Goal: Feedback & Contribution: Contribute content

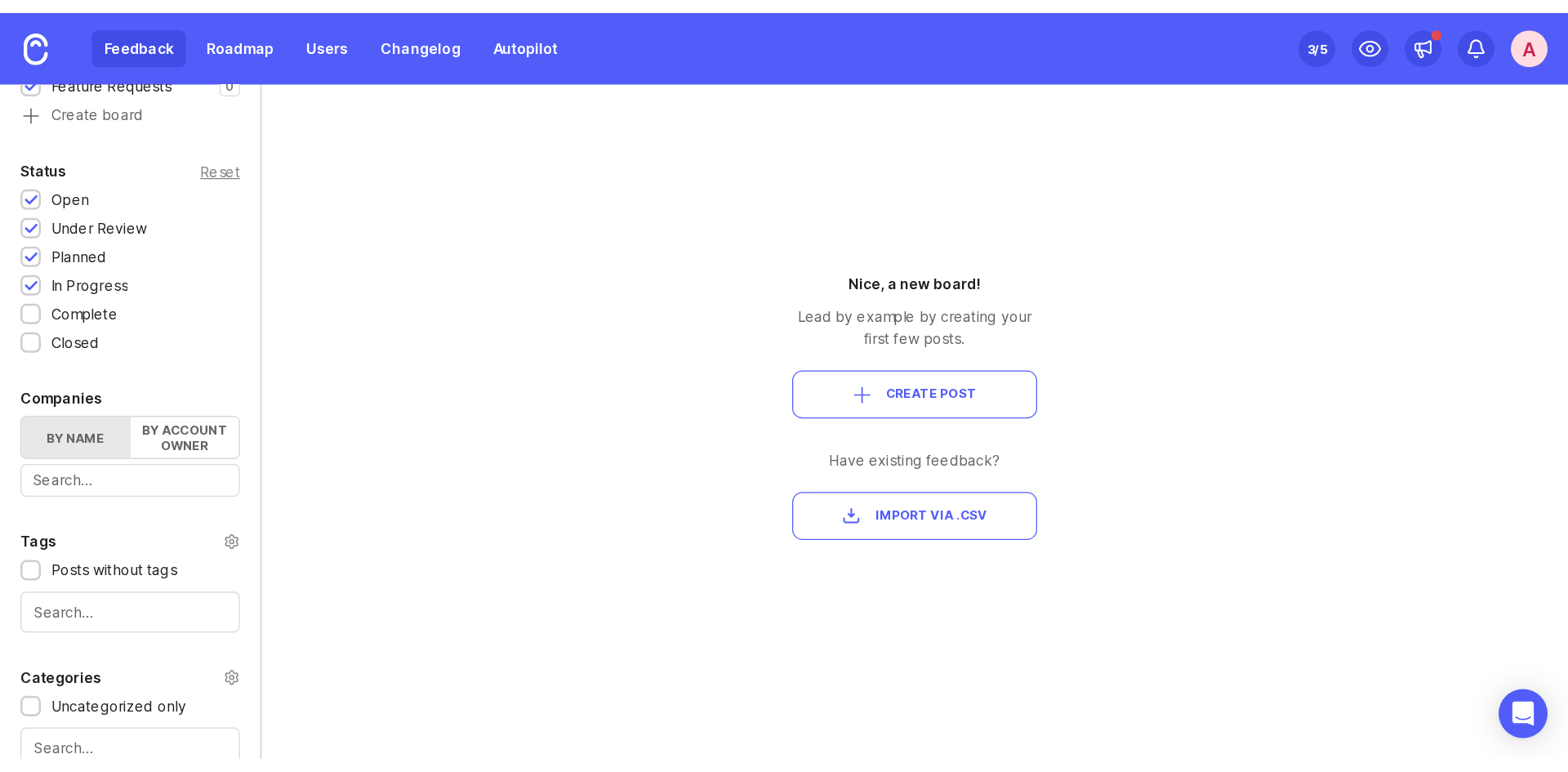
scroll to position [280, 0]
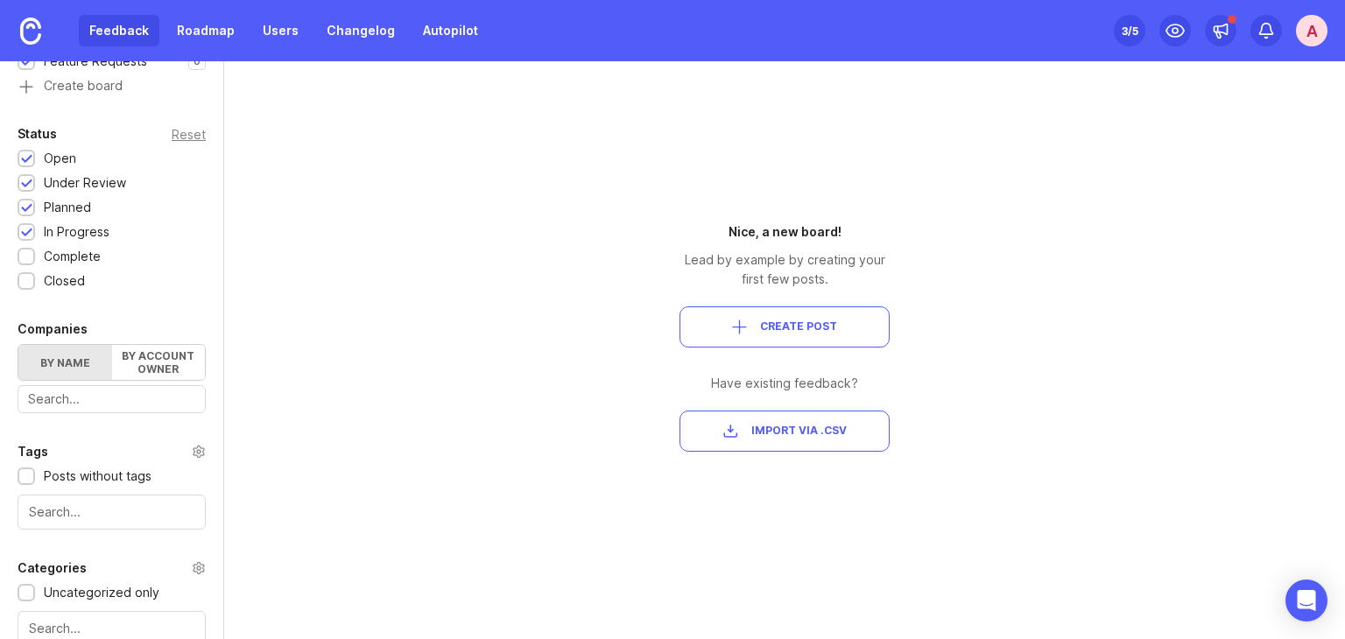
click at [805, 315] on button "Create Post" at bounding box center [785, 327] width 210 height 41
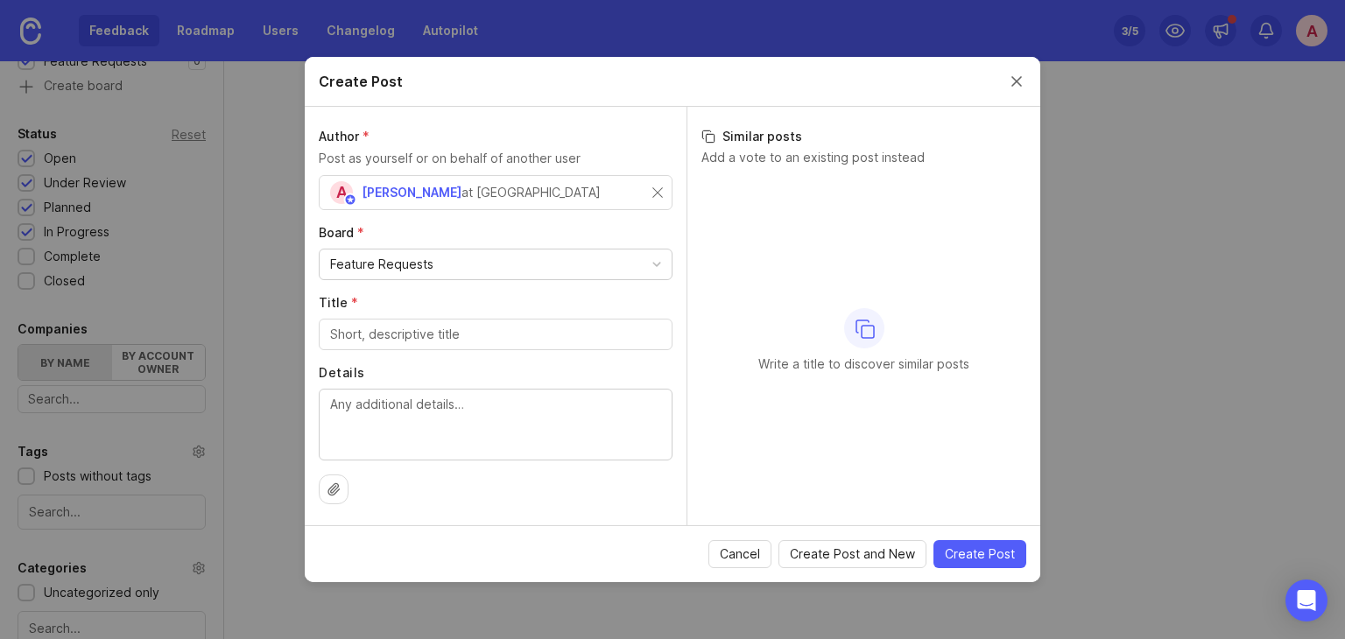
click at [477, 270] on div "Feature Requests" at bounding box center [496, 265] width 352 height 30
click at [449, 340] on input "Title *" at bounding box center [495, 334] width 331 height 19
click at [1016, 88] on button "Close create post modal" at bounding box center [1016, 81] width 19 height 19
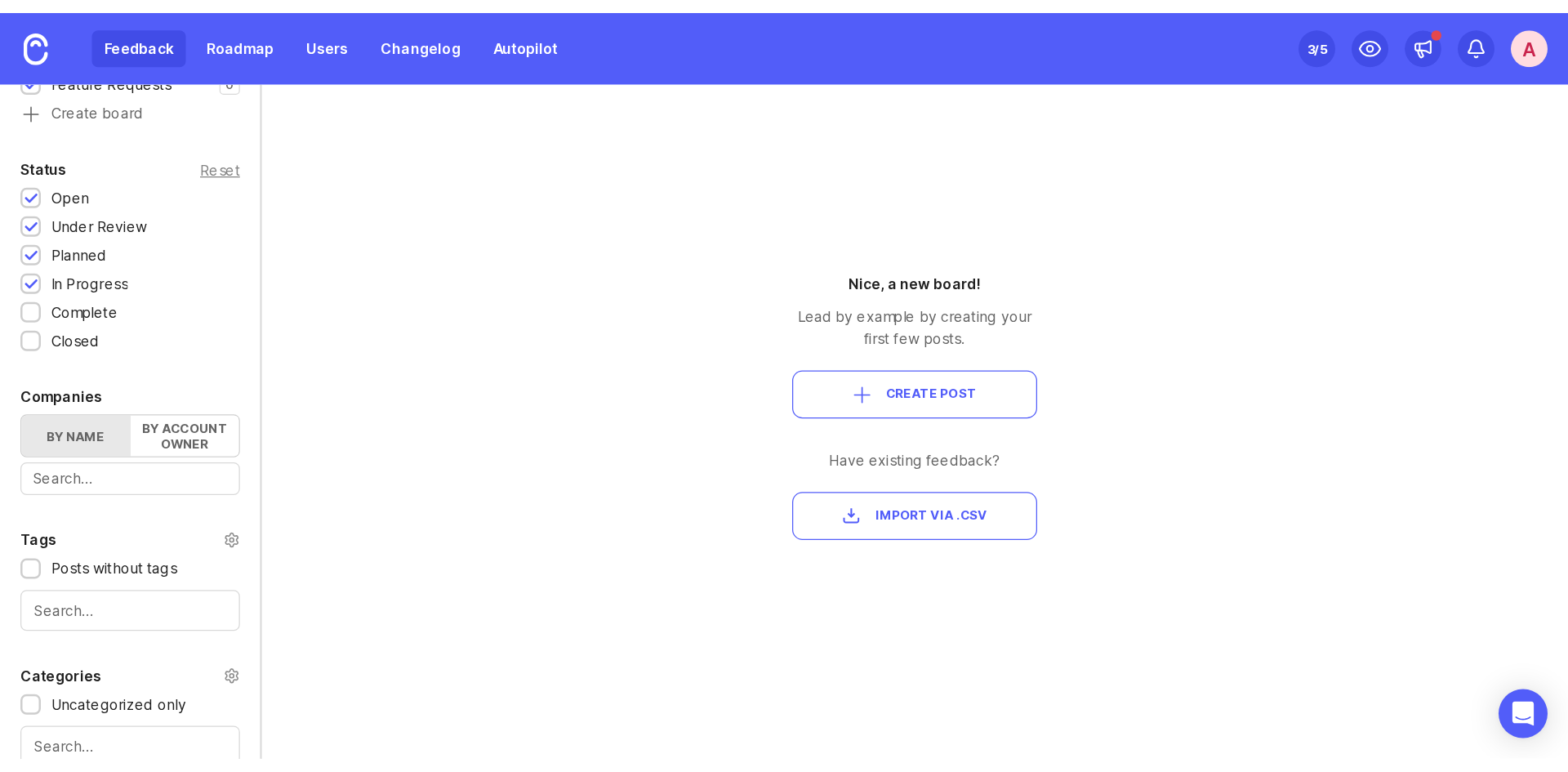
scroll to position [243, 0]
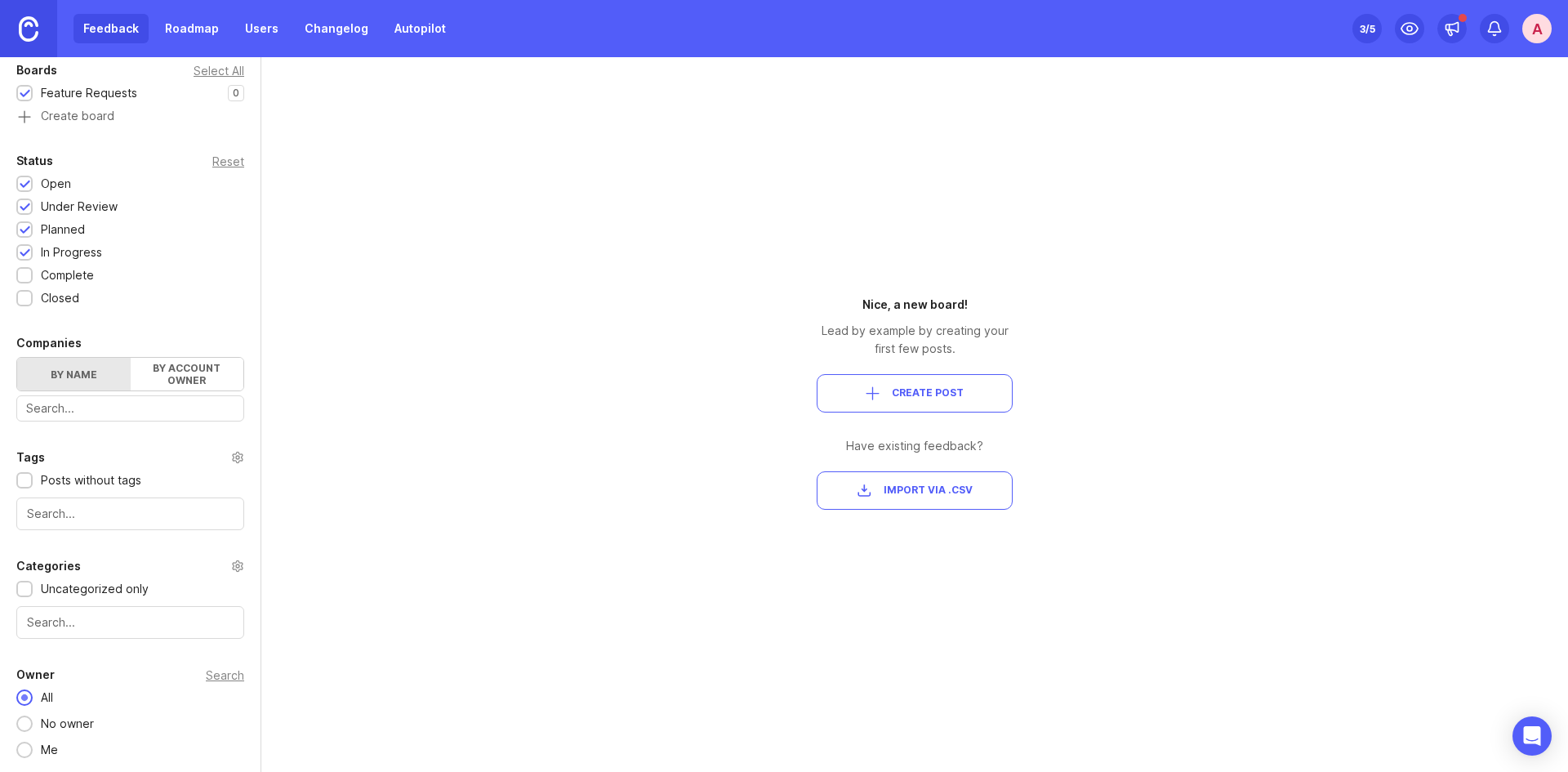
click at [21, 27] on img at bounding box center [28, 29] width 20 height 25
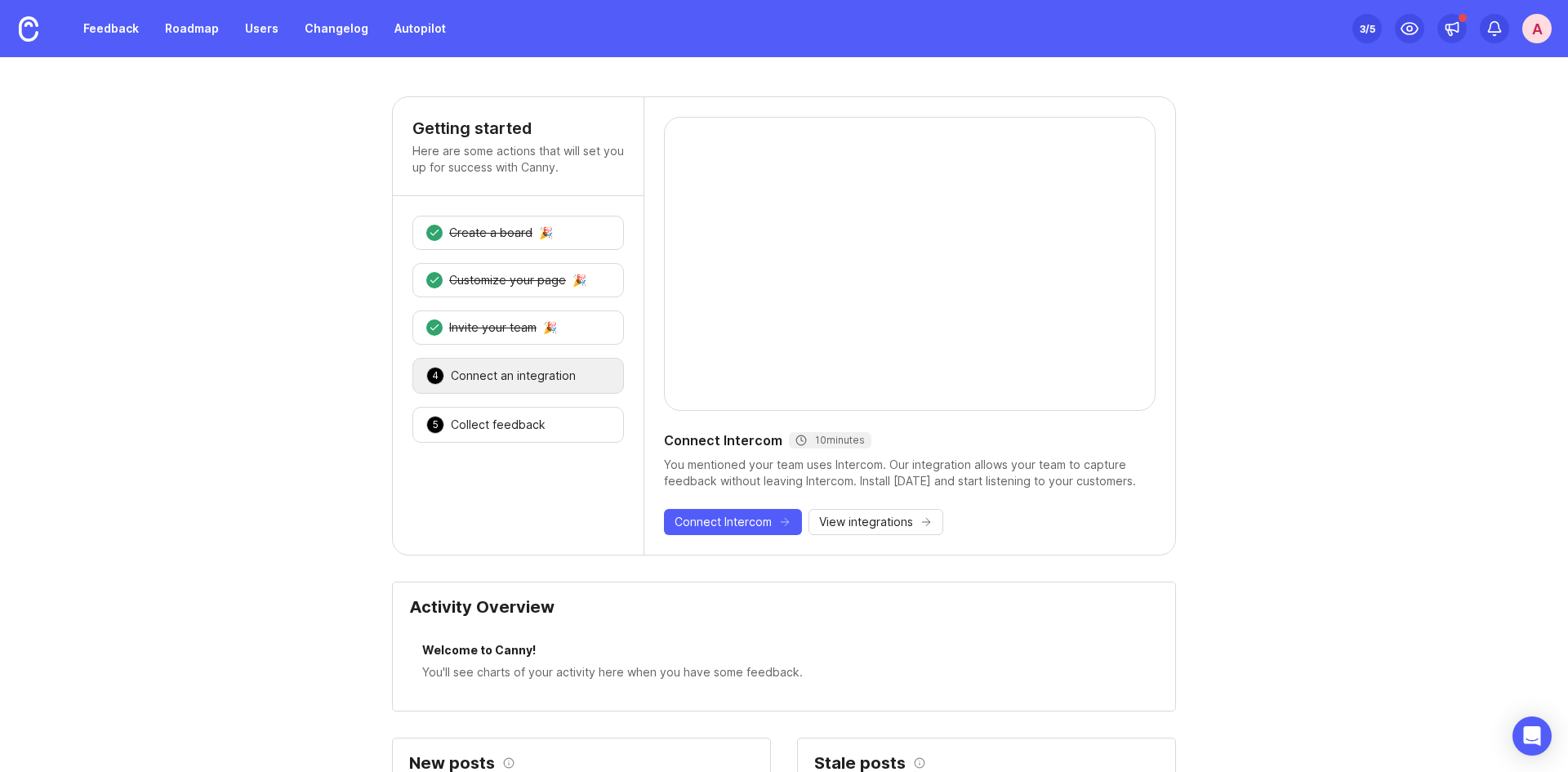
click at [1253, 30] on div "Set up Canny 3 /5 A" at bounding box center [1451, 28] width 199 height 57
click at [1253, 30] on div "A" at bounding box center [1537, 29] width 30 height 30
click at [1253, 106] on link "Docs" at bounding box center [1479, 112] width 163 height 26
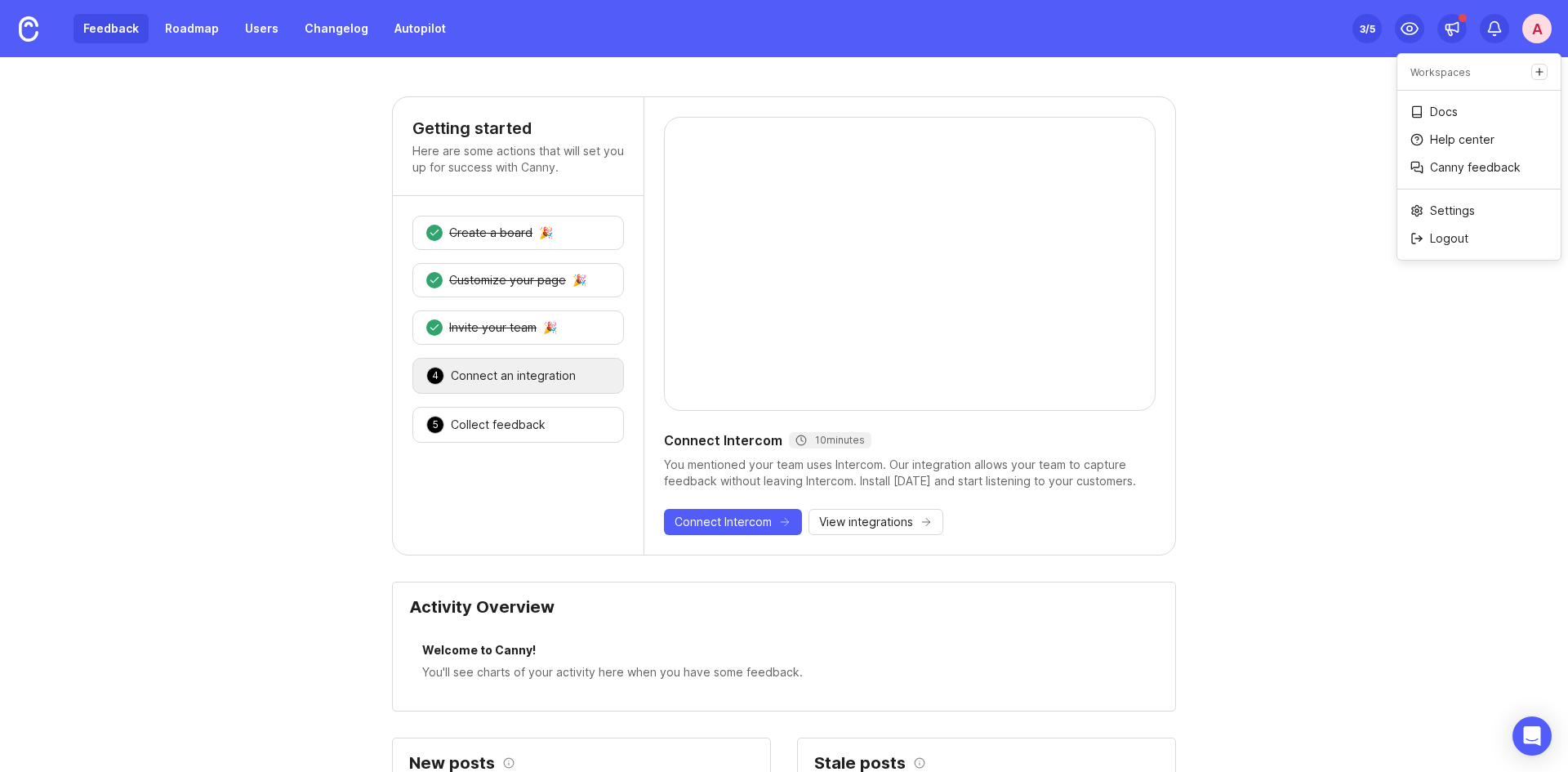
click at [124, 28] on link "Feedback" at bounding box center [111, 29] width 76 height 30
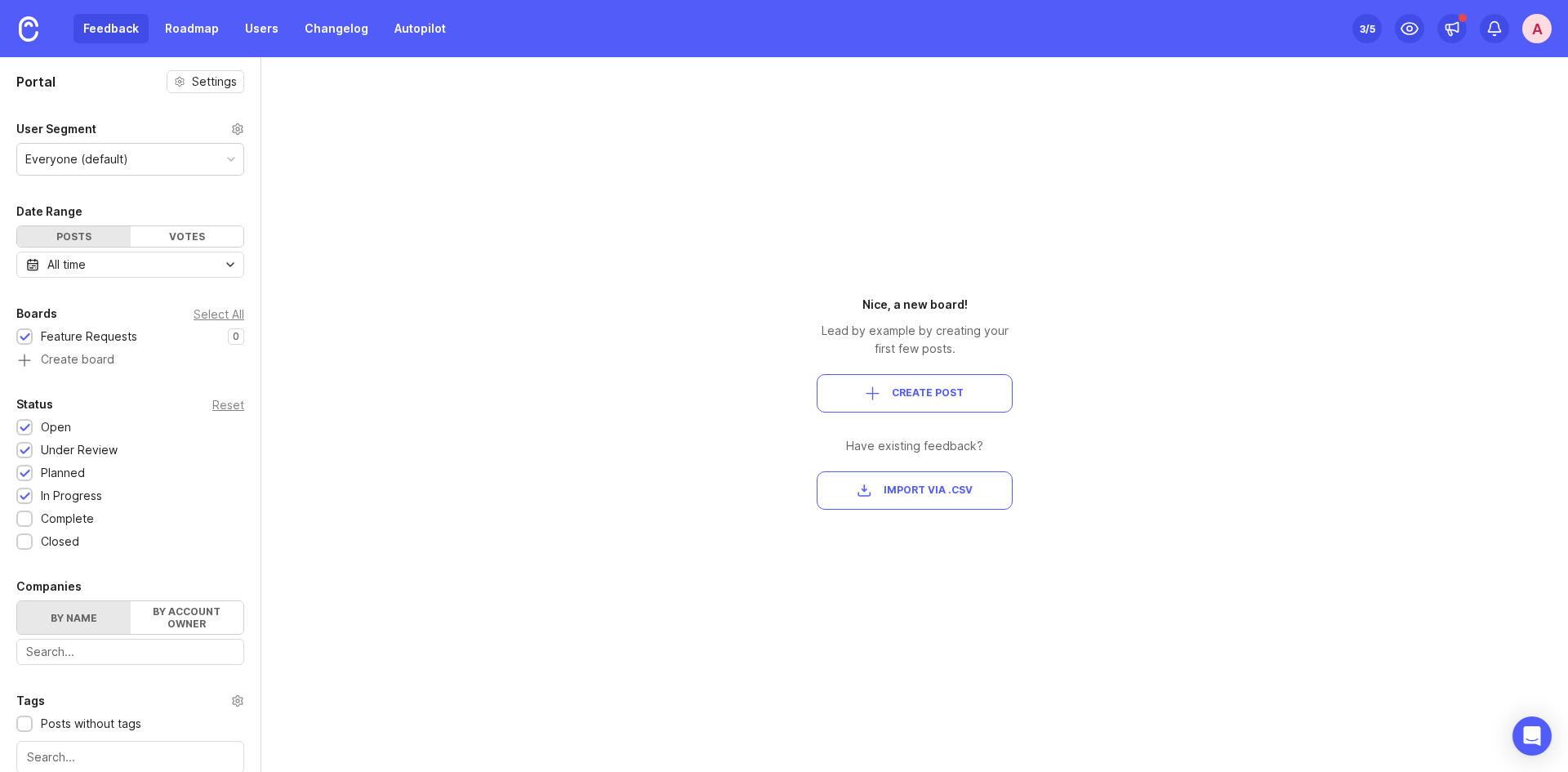
click at [952, 400] on button "Create Post" at bounding box center [915, 393] width 196 height 38
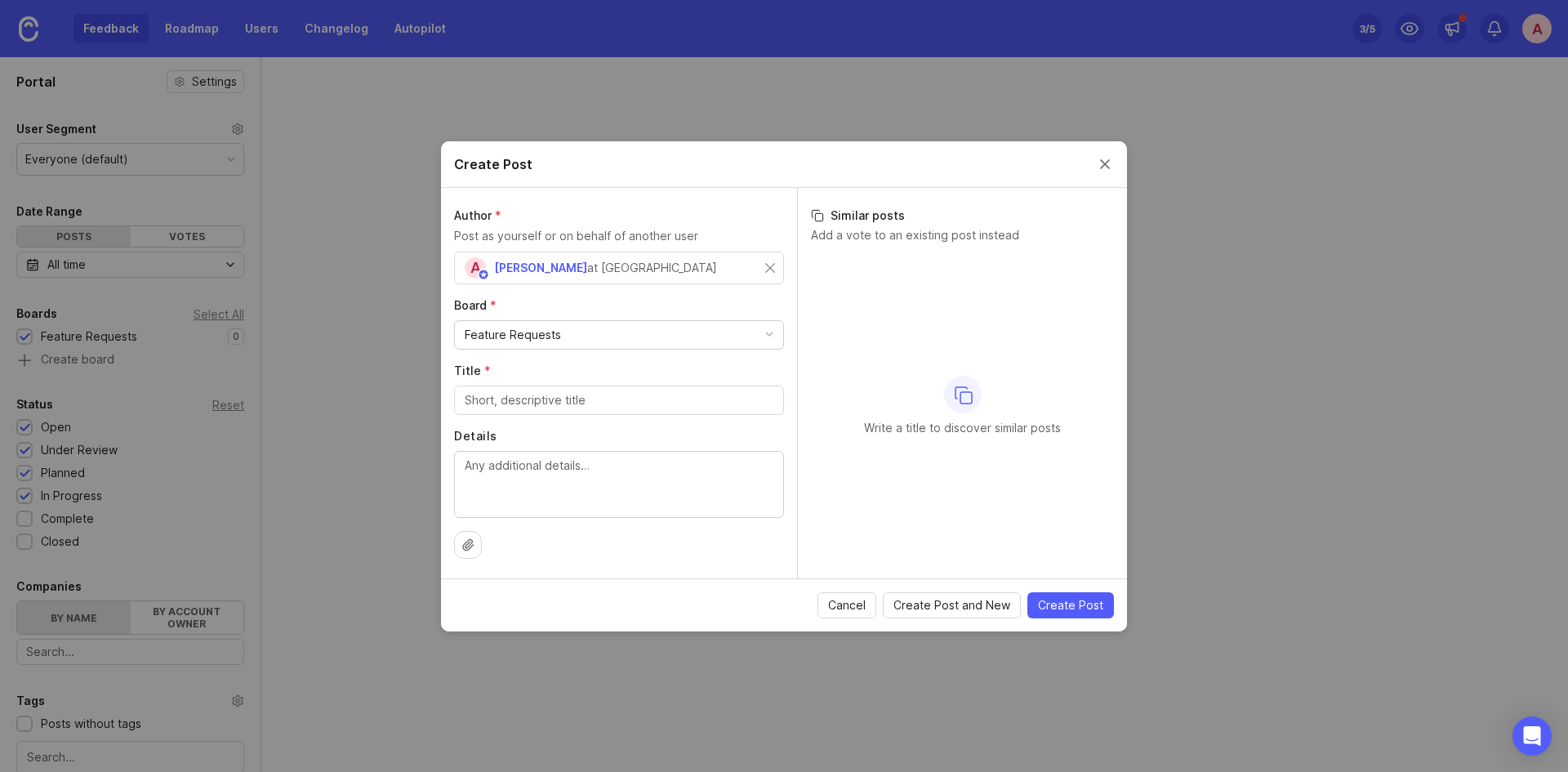
click at [981, 401] on div "Write a title to discover similar posts" at bounding box center [962, 407] width 303 height 306
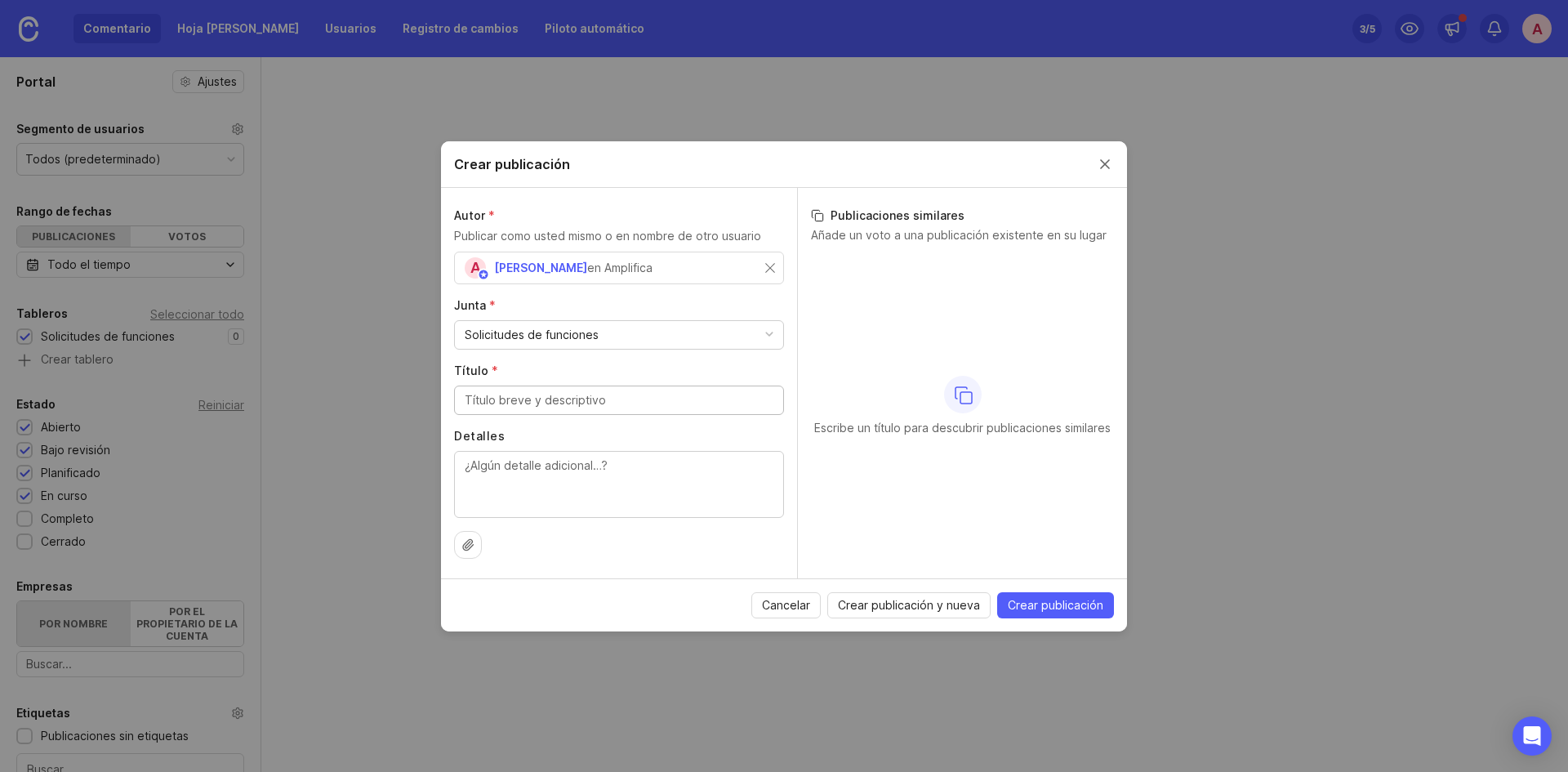
click at [548, 407] on input "Título *" at bounding box center [618, 400] width 309 height 18
type input "Set de Regla"
click at [539, 469] on textarea "Detalles" at bounding box center [618, 484] width 309 height 54
click at [498, 462] on textarea "Detalles" at bounding box center [618, 484] width 309 height 54
paste textarea "Lo que solicitamos es que dentro de la configuración de la regla exista la opci…"
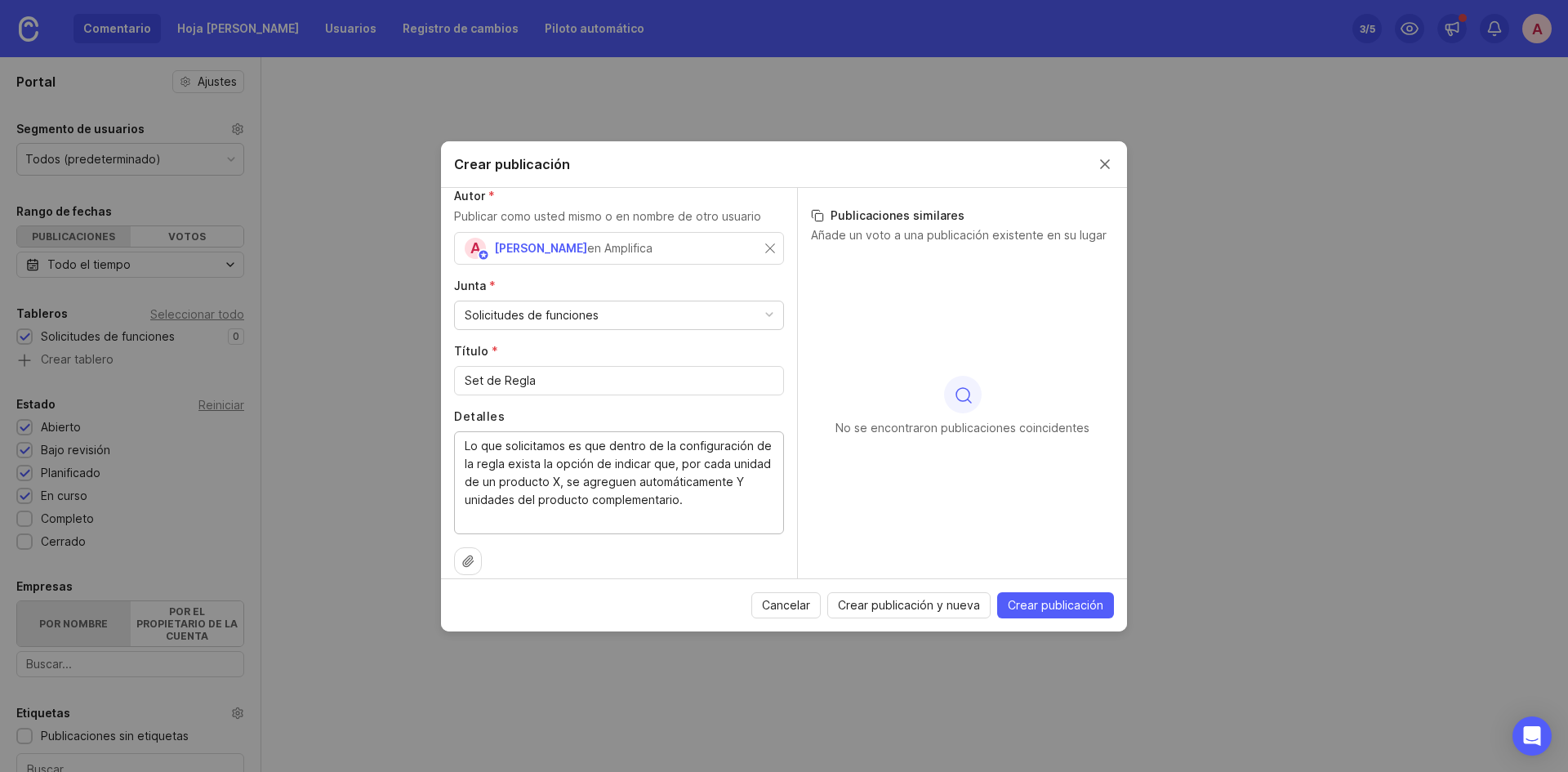
scroll to position [36, 0]
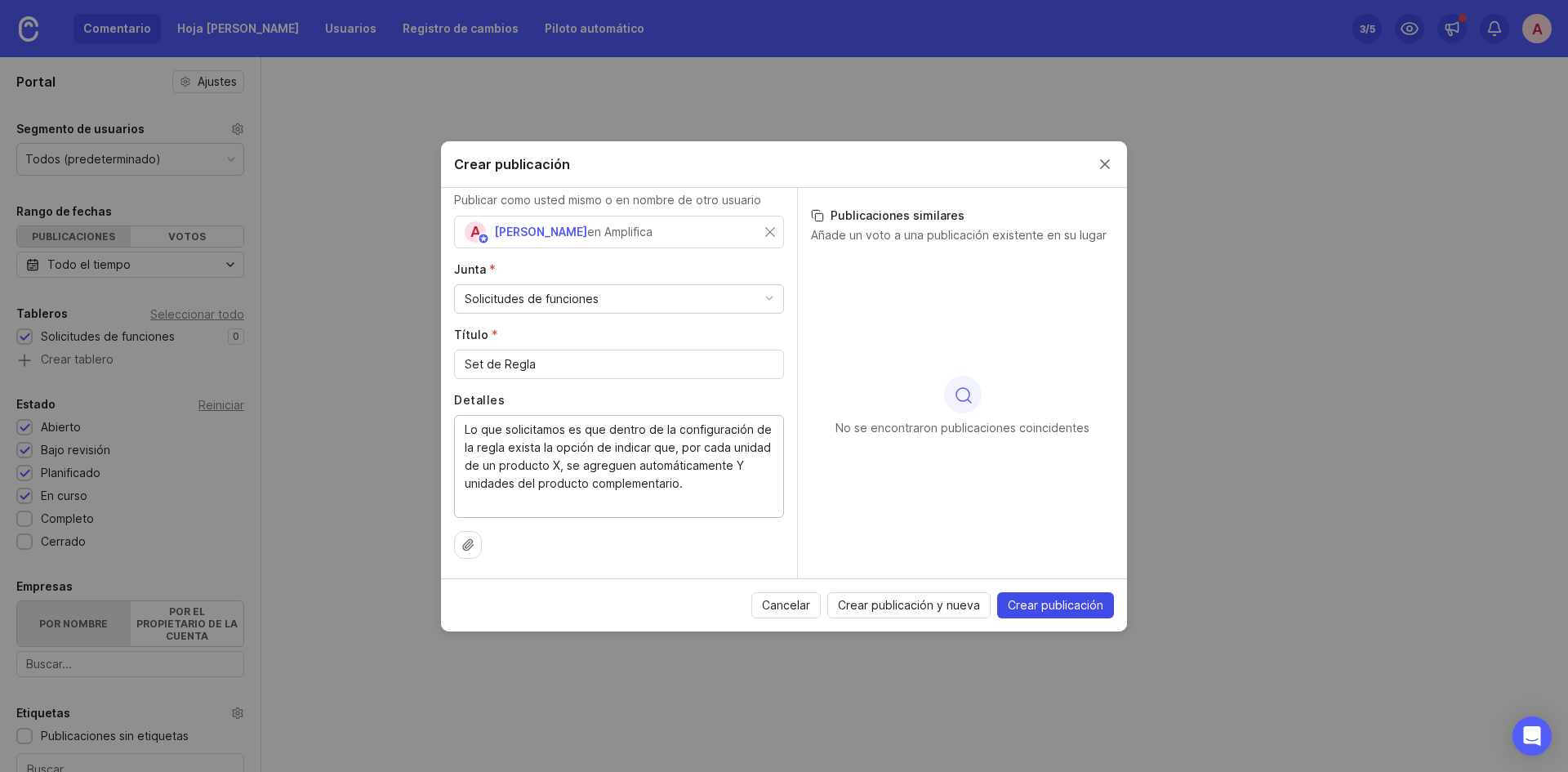
type textarea "Lo que solicitamos es que dentro de la configuración de la regla exista la opci…"
click at [1053, 595] on font "Crear publicación" at bounding box center [1055, 604] width 95 height 14
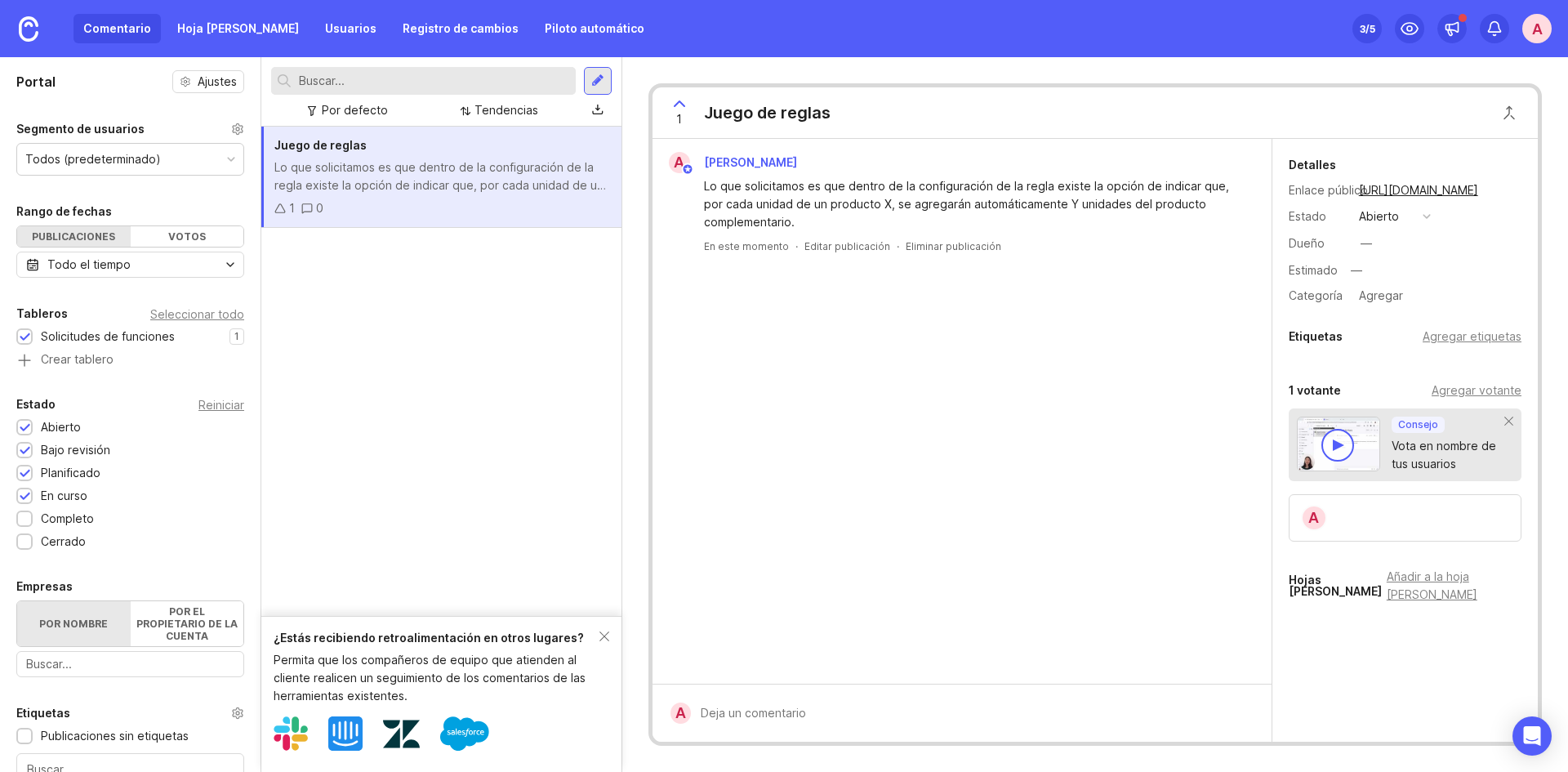
click at [768, 130] on div "1 Juego de reglas" at bounding box center [746, 113] width 186 height 50
click at [763, 120] on font "Juego de reglas" at bounding box center [767, 112] width 127 height 20
click at [1253, 186] on font "[URL][DOMAIN_NAME]" at bounding box center [1418, 189] width 119 height 14
click at [597, 595] on div "¿Estás recibiendo retroalimentación en otros lugares?" at bounding box center [435, 637] width 325 height 18
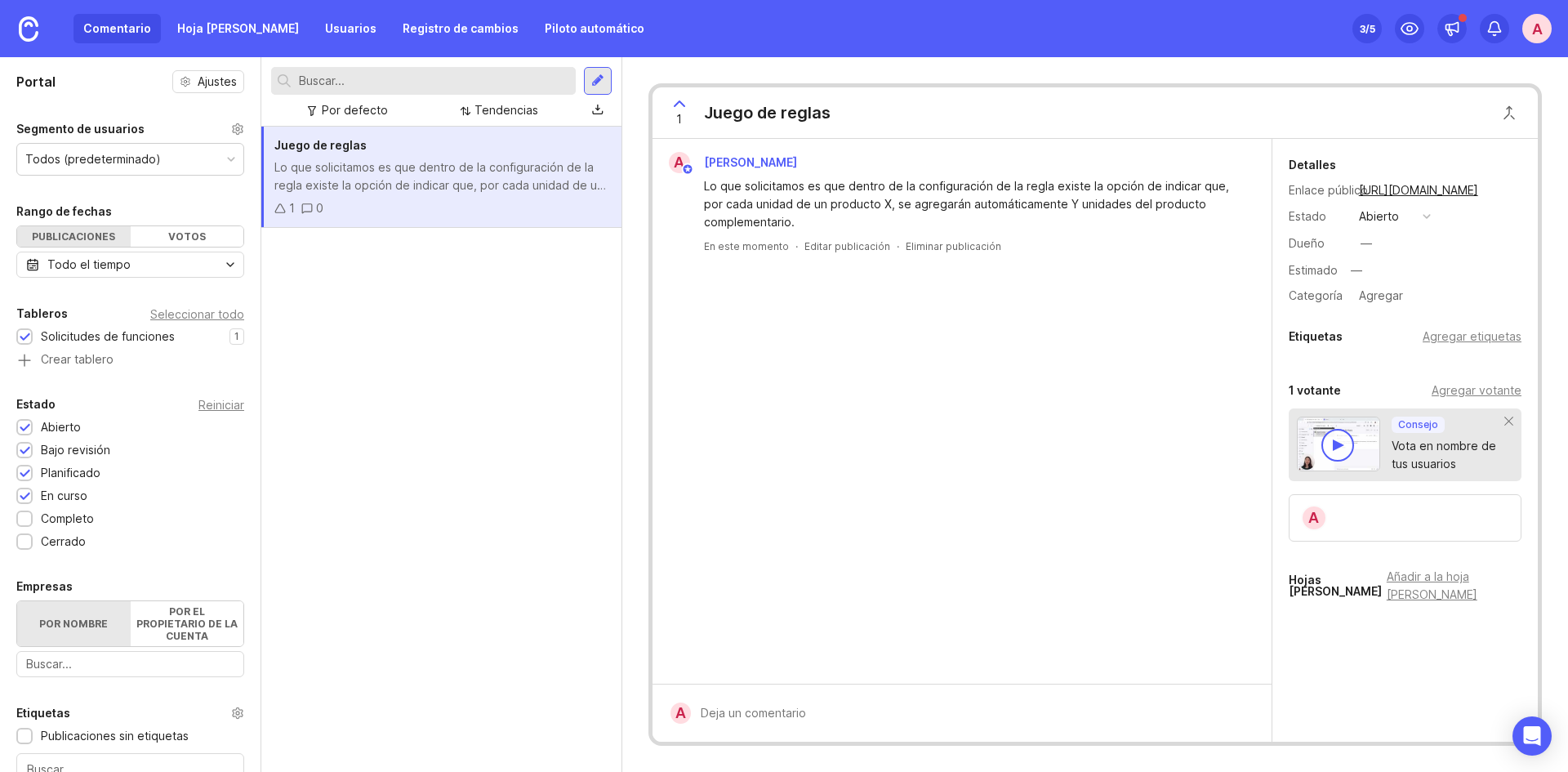
click at [679, 103] on icon at bounding box center [679, 103] width 20 height 20
click at [680, 100] on icon at bounding box center [679, 103] width 20 height 20
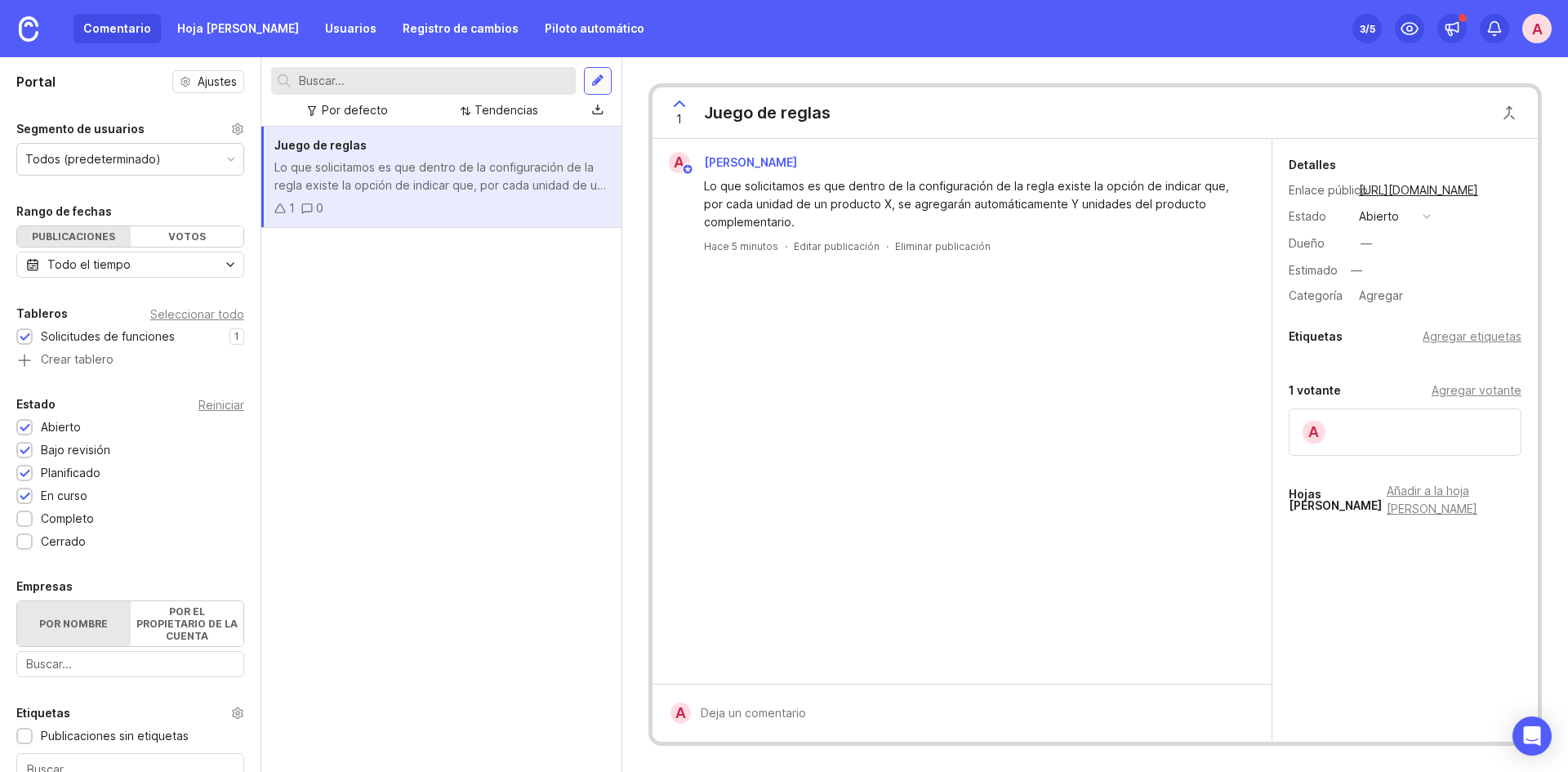
click at [599, 76] on div at bounding box center [598, 81] width 13 height 15
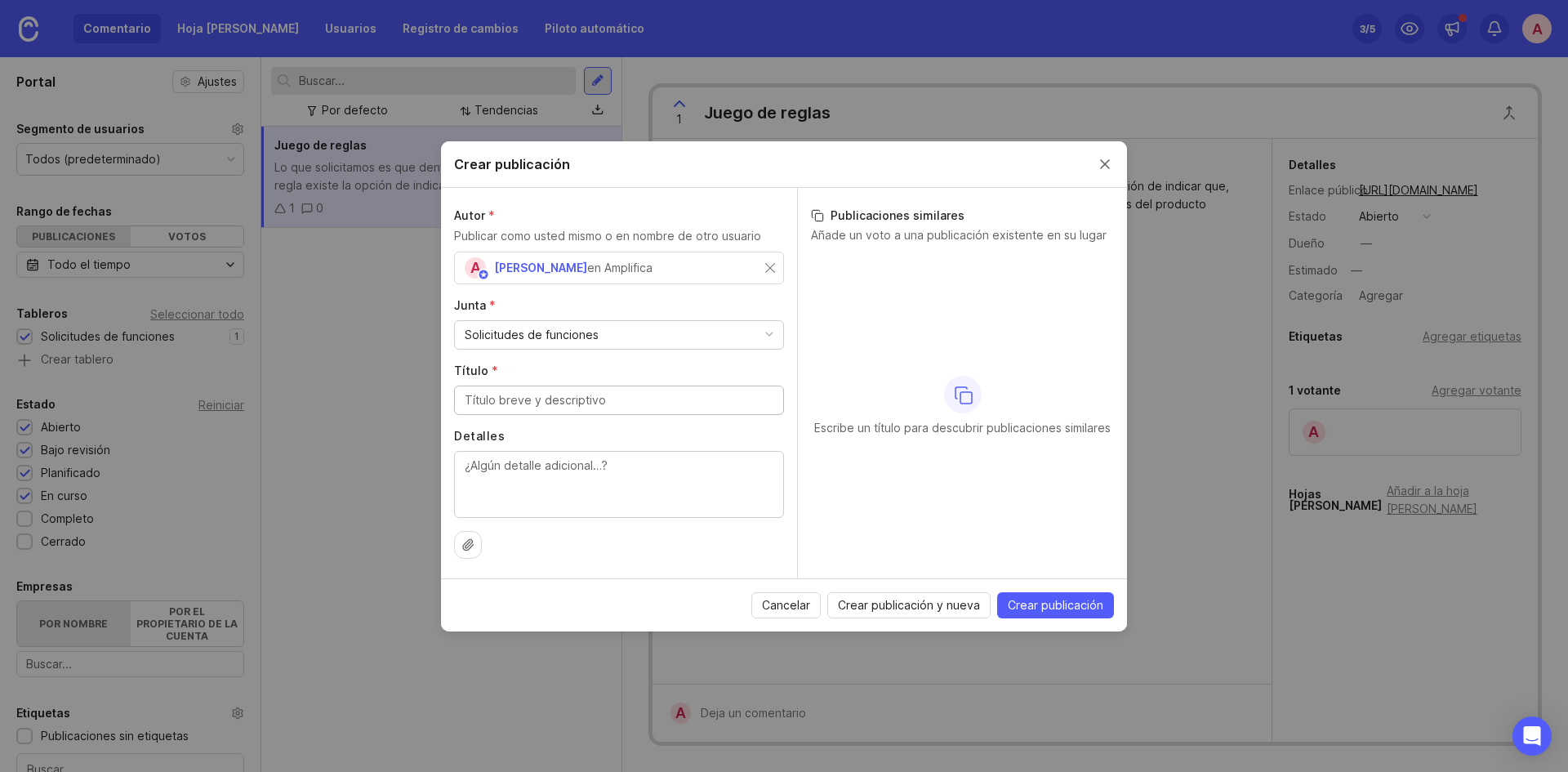
click at [549, 342] on font "Solicitudes de funciones" at bounding box center [531, 334] width 134 height 18
click at [549, 393] on input "Título *" at bounding box center [618, 400] width 309 height 18
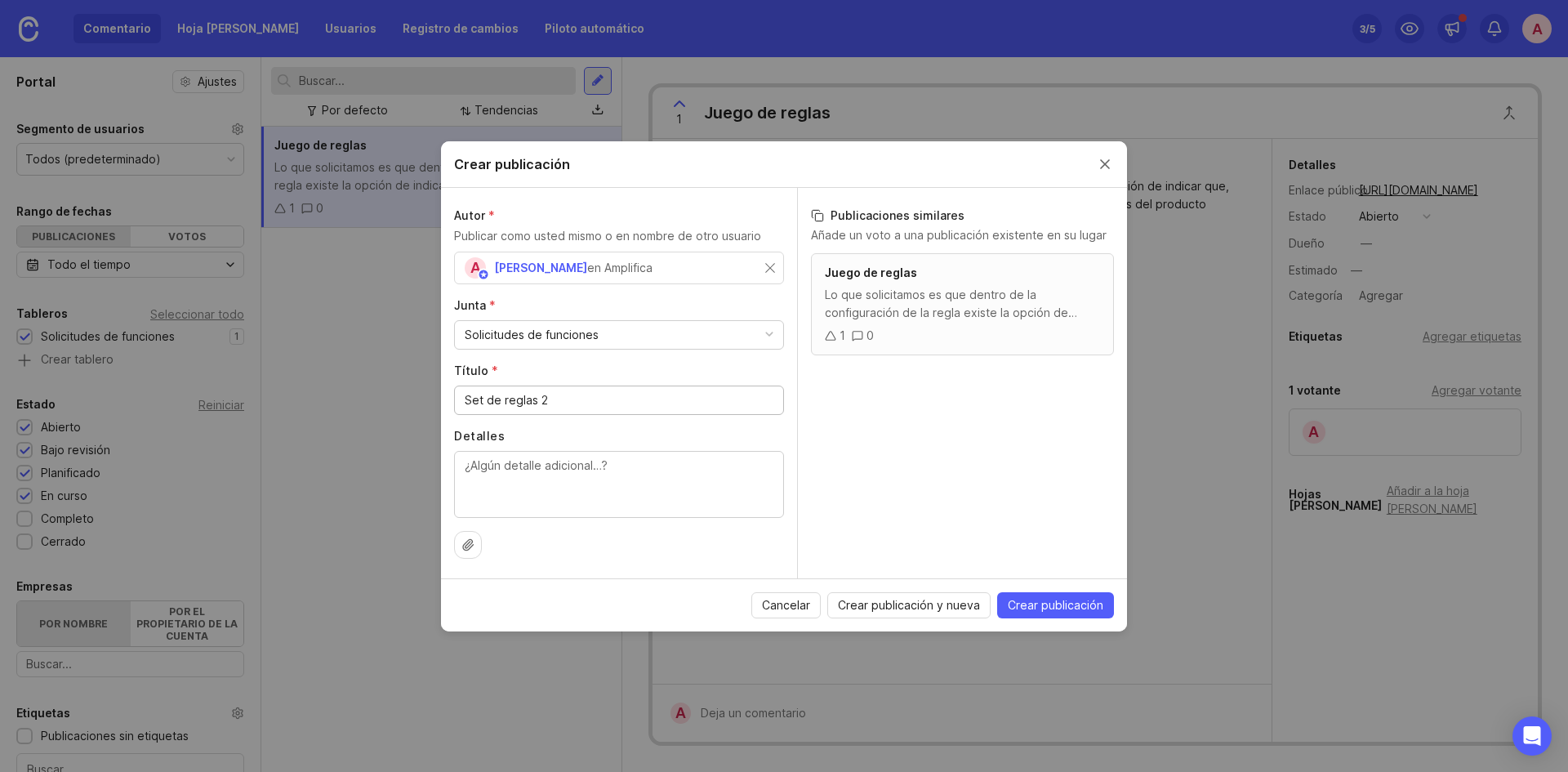
type input "Set de reglas 2"
click at [557, 481] on textarea "Detalles" at bounding box center [618, 484] width 309 height 54
type textarea "Agregar nueva funcionaldiad"
click at [857, 595] on font "Crear publicación y nueva" at bounding box center [909, 604] width 142 height 14
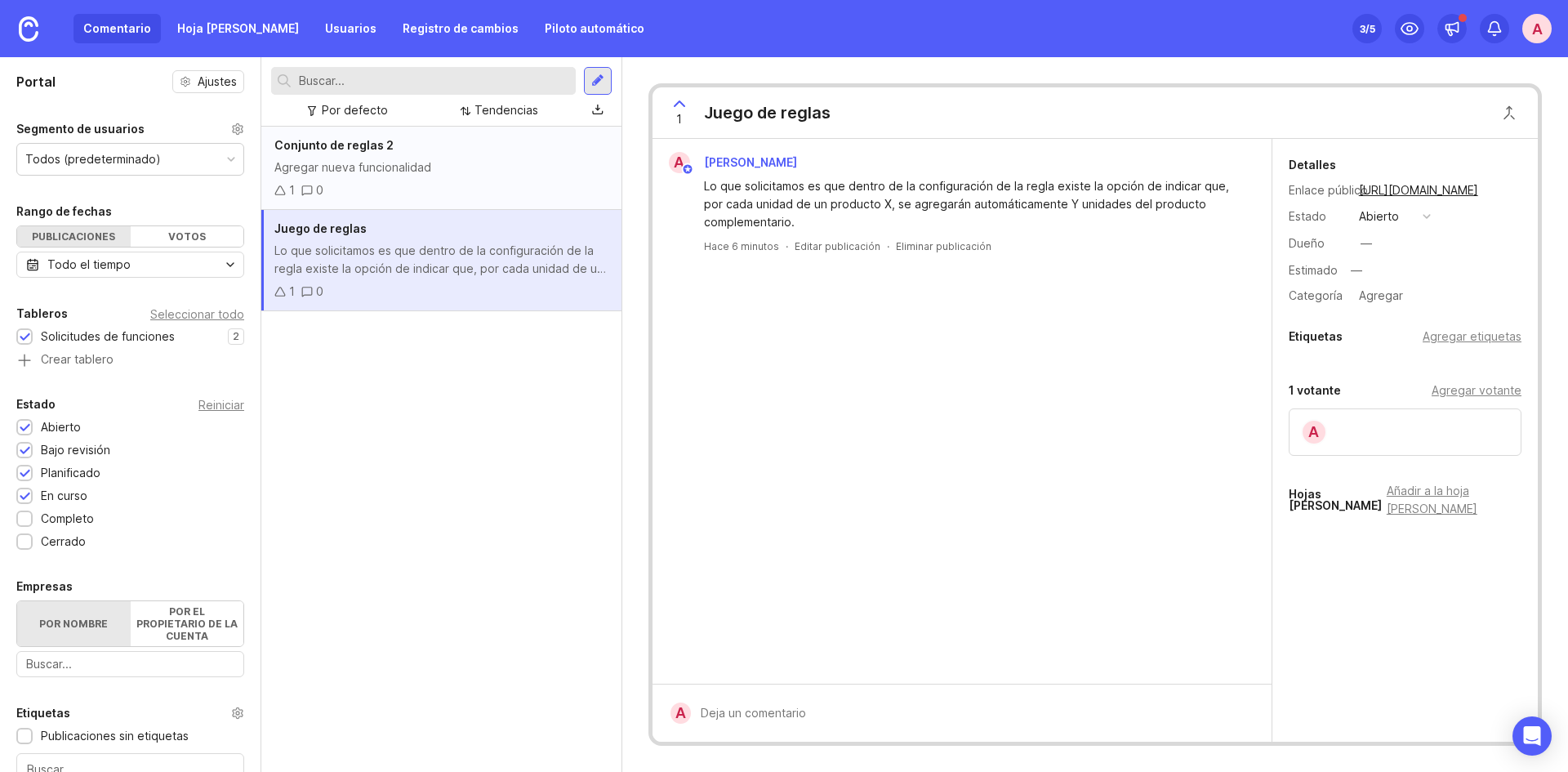
click at [443, 191] on div "1 0" at bounding box center [441, 189] width 334 height 18
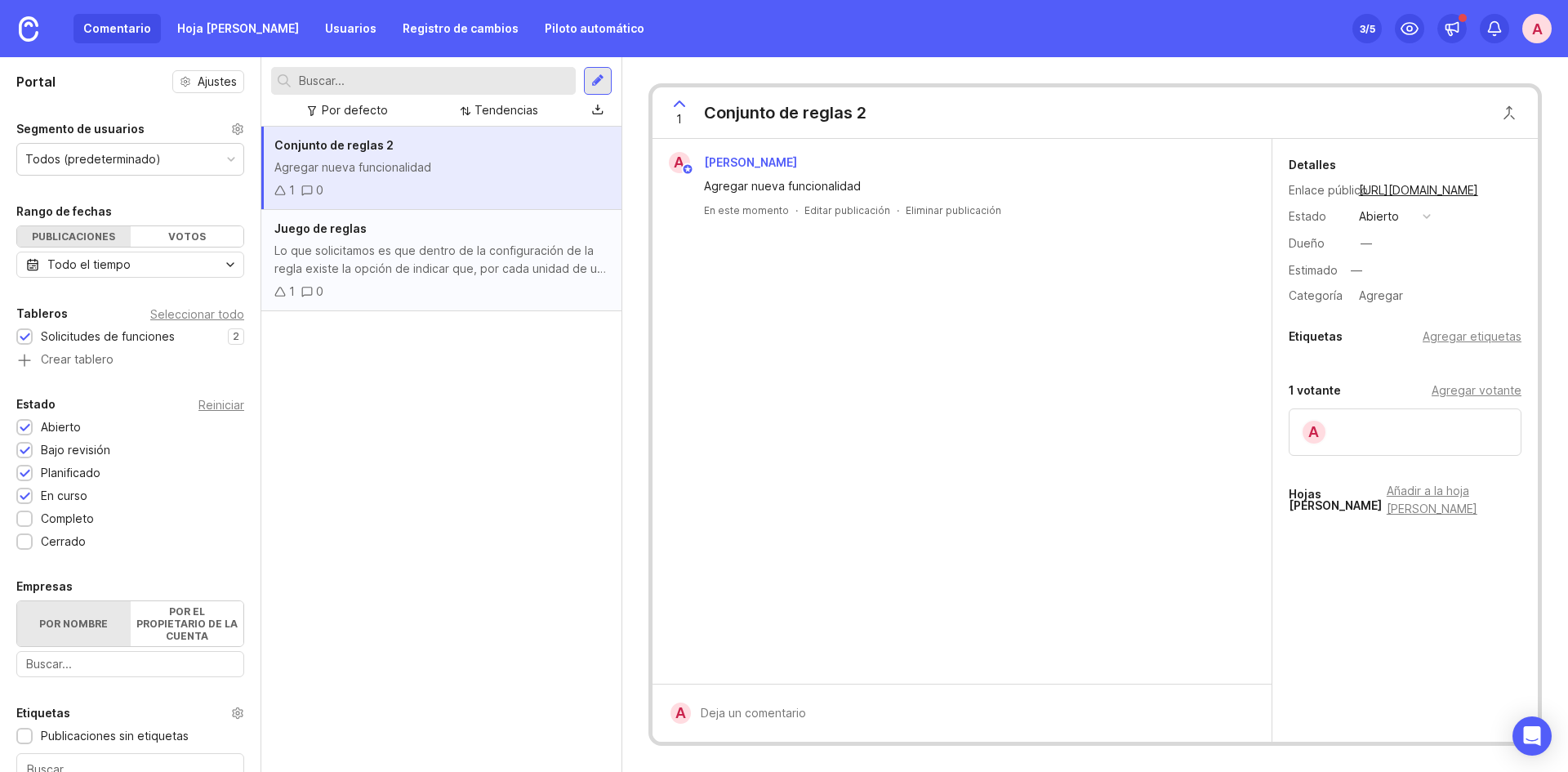
click at [453, 263] on font "Lo que solicitamos es que dentro de la configuración de la regla existe la opci…" at bounding box center [440, 277] width 332 height 68
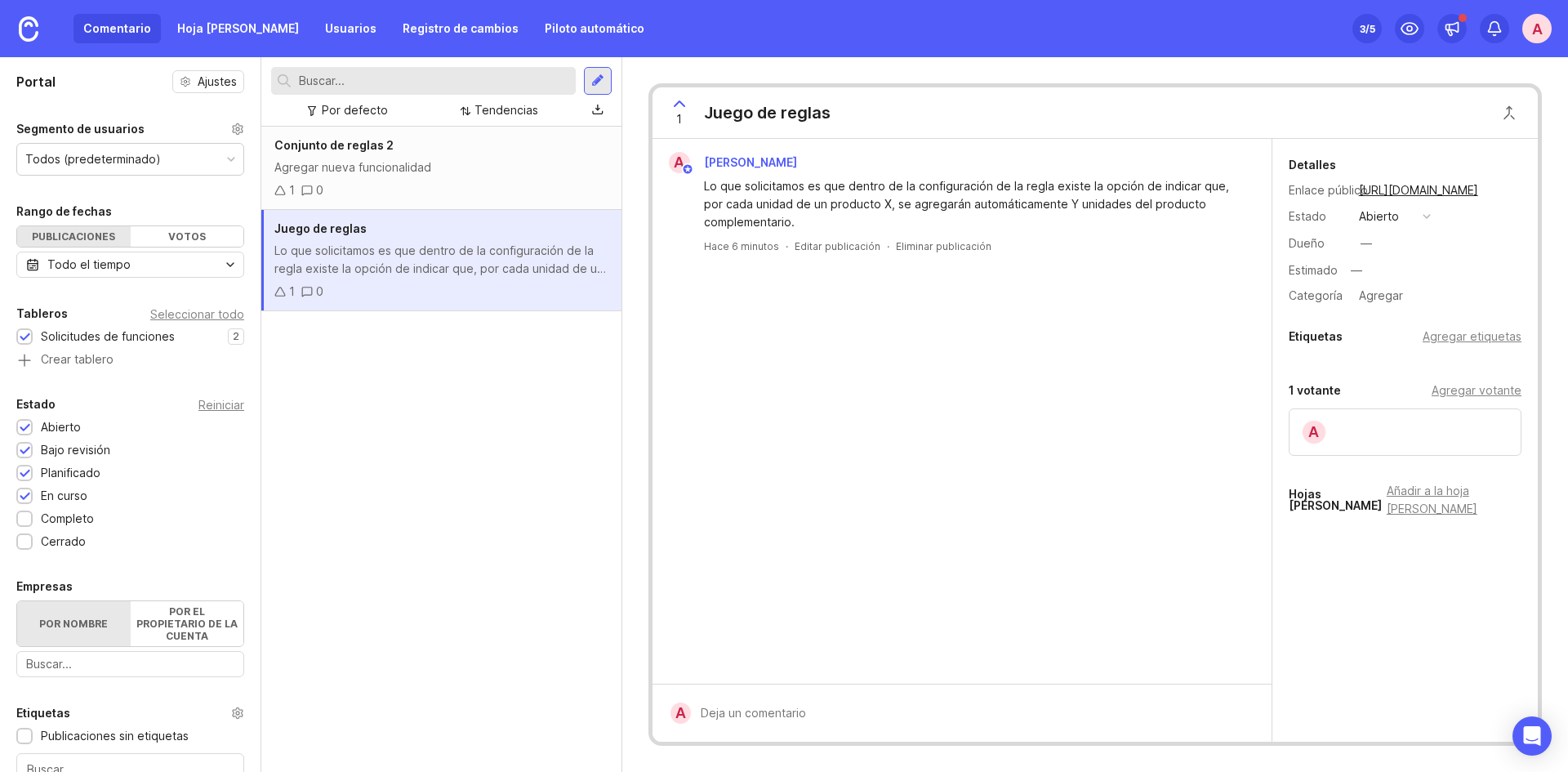
click at [727, 595] on div at bounding box center [973, 712] width 566 height 31
type textarea "Ver factibilidad"
click at [1202, 595] on font "Entregar" at bounding box center [1223, 707] width 56 height 12
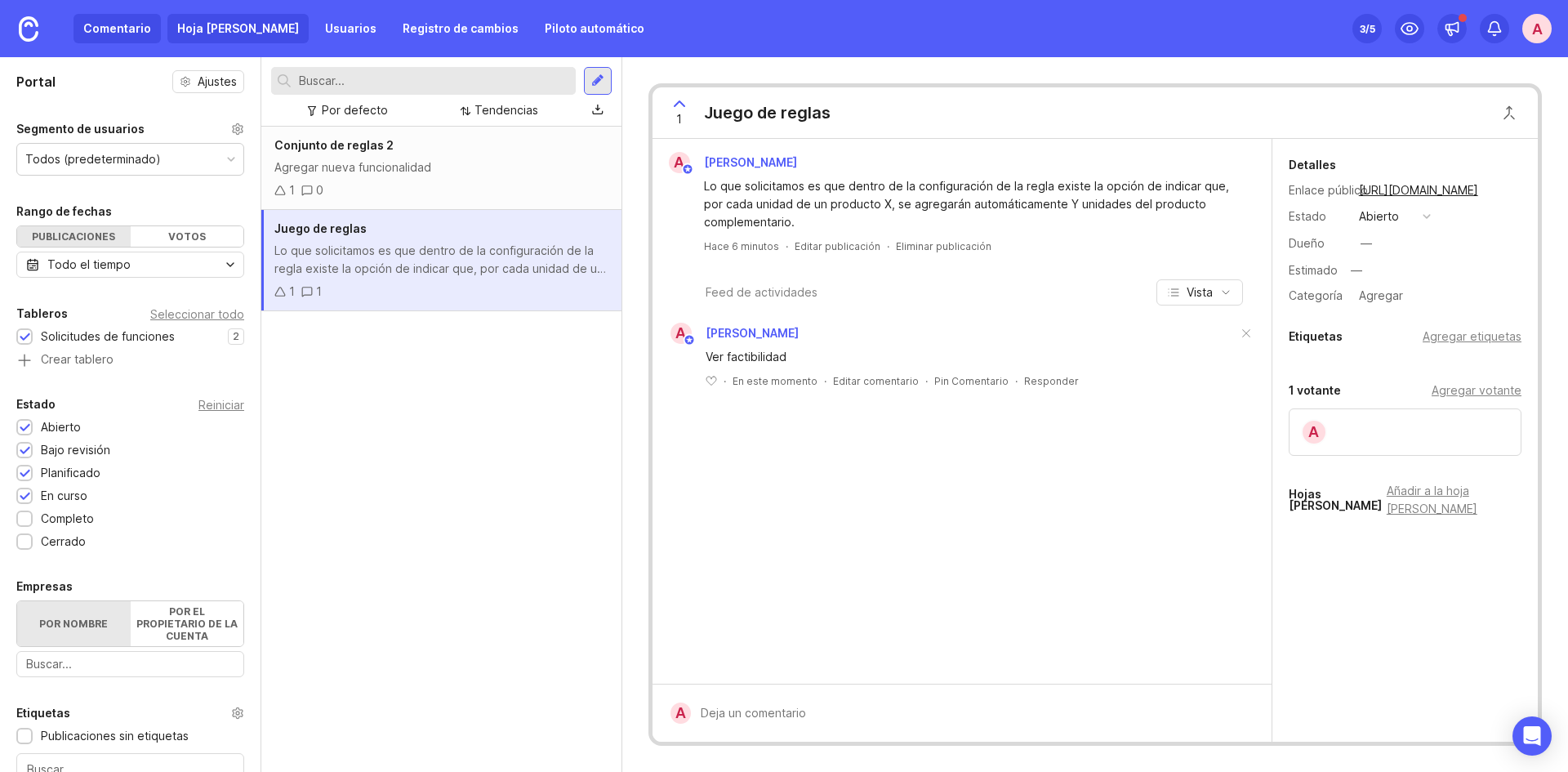
click at [220, 29] on font "Hoja [PERSON_NAME]" at bounding box center [238, 28] width 121 height 14
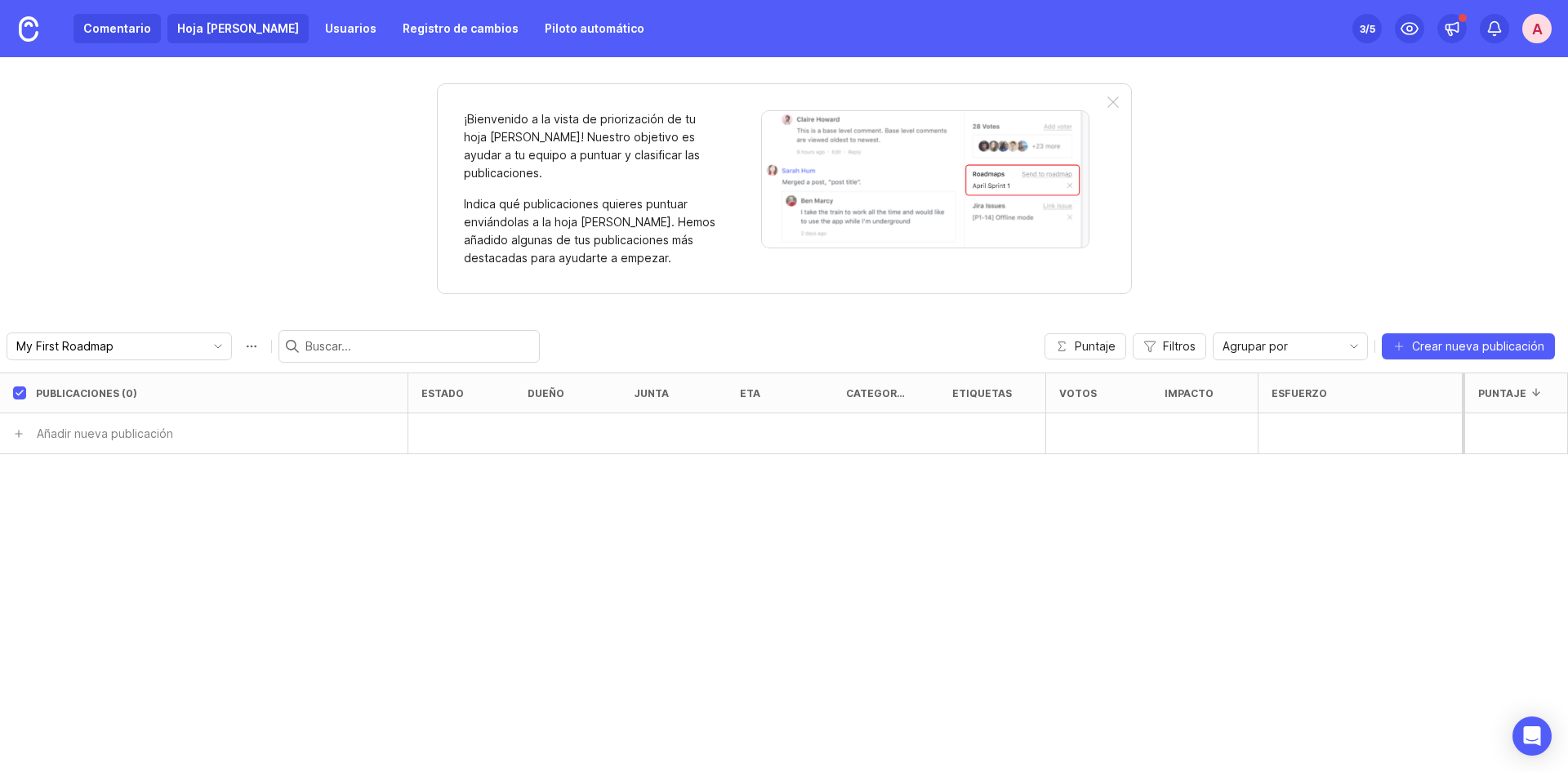
click at [137, 29] on font "Comentario" at bounding box center [117, 28] width 68 height 14
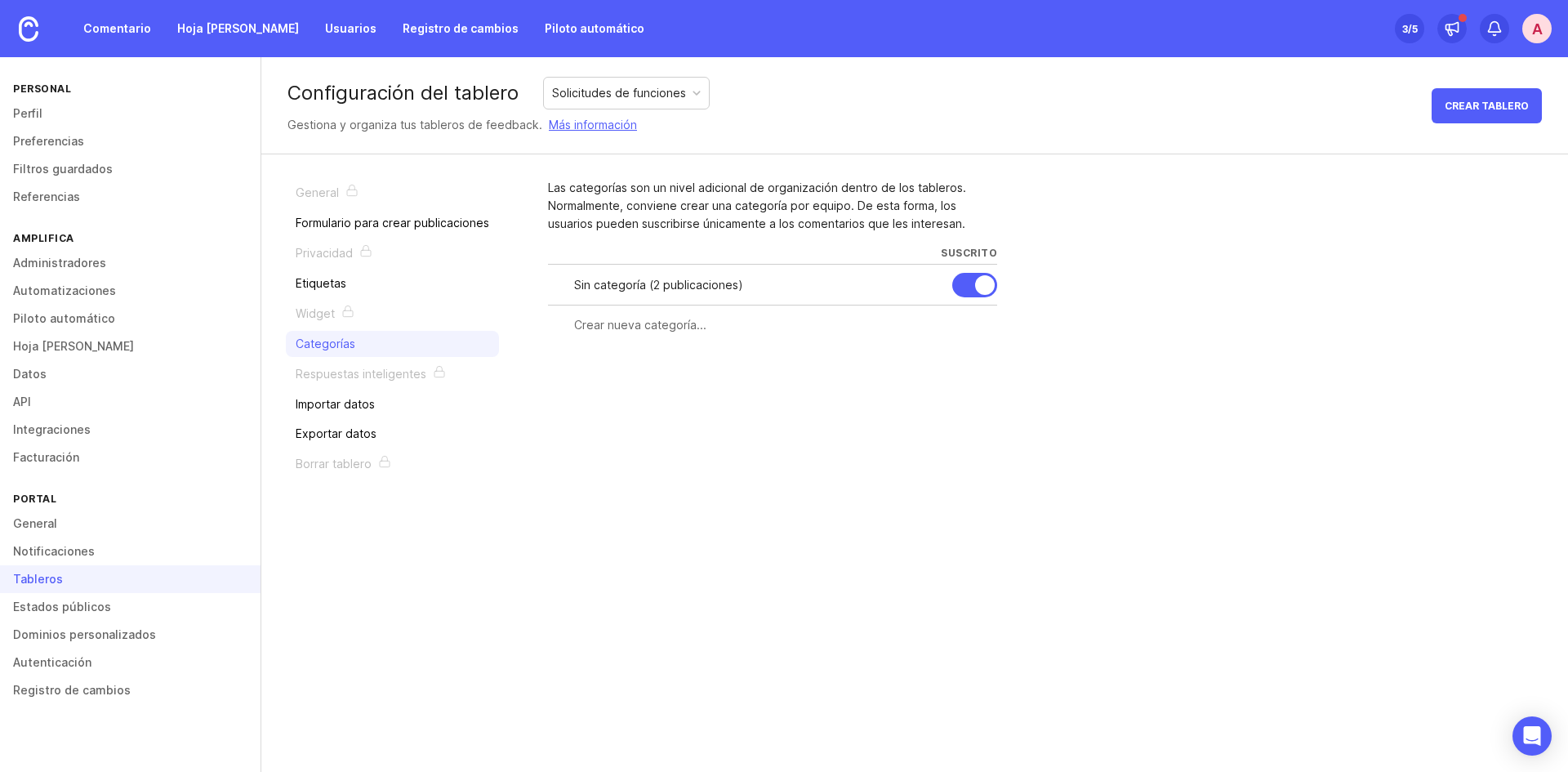
click at [606, 334] on div at bounding box center [773, 324] width 449 height 31
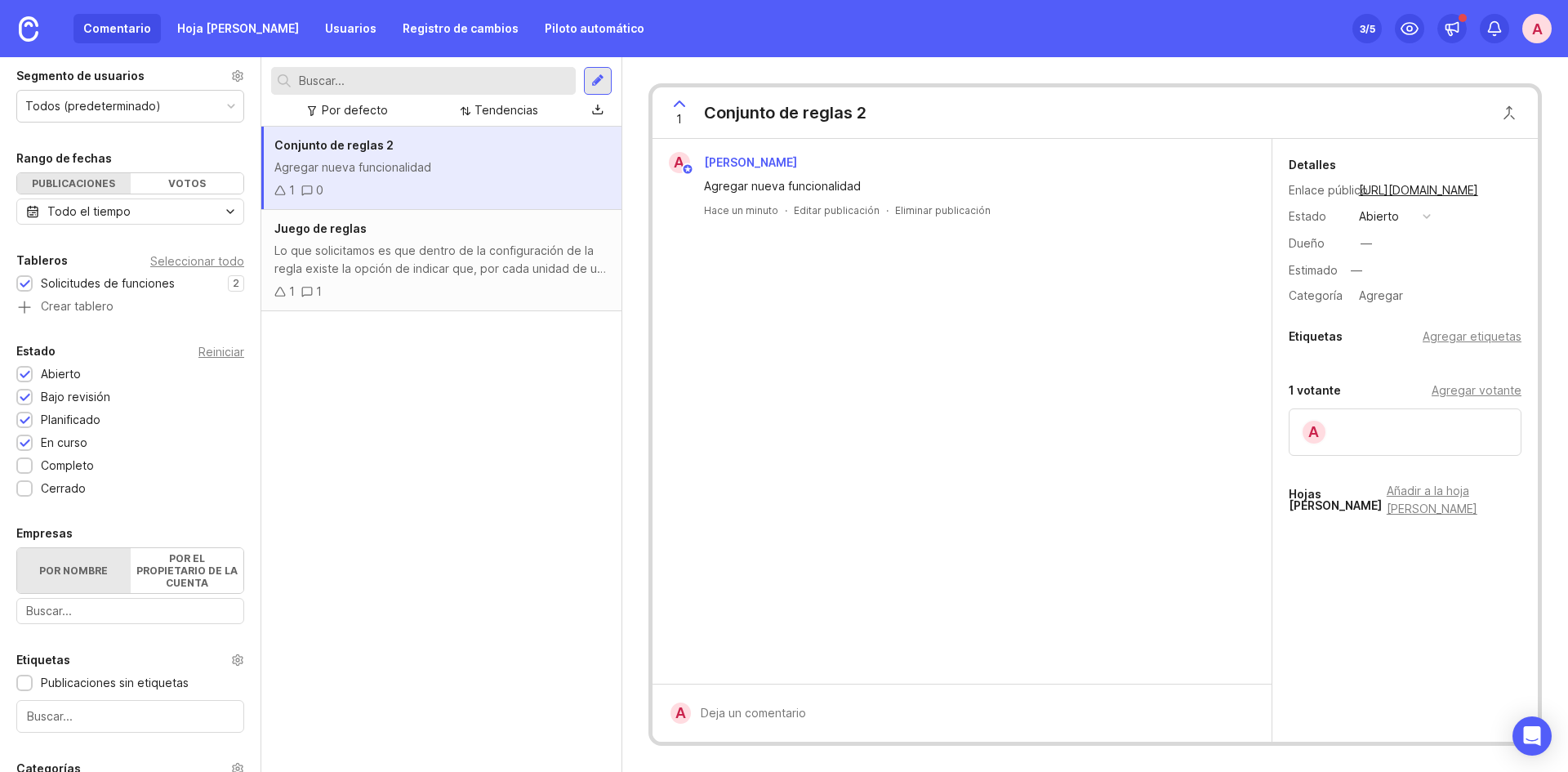
scroll to position [82, 0]
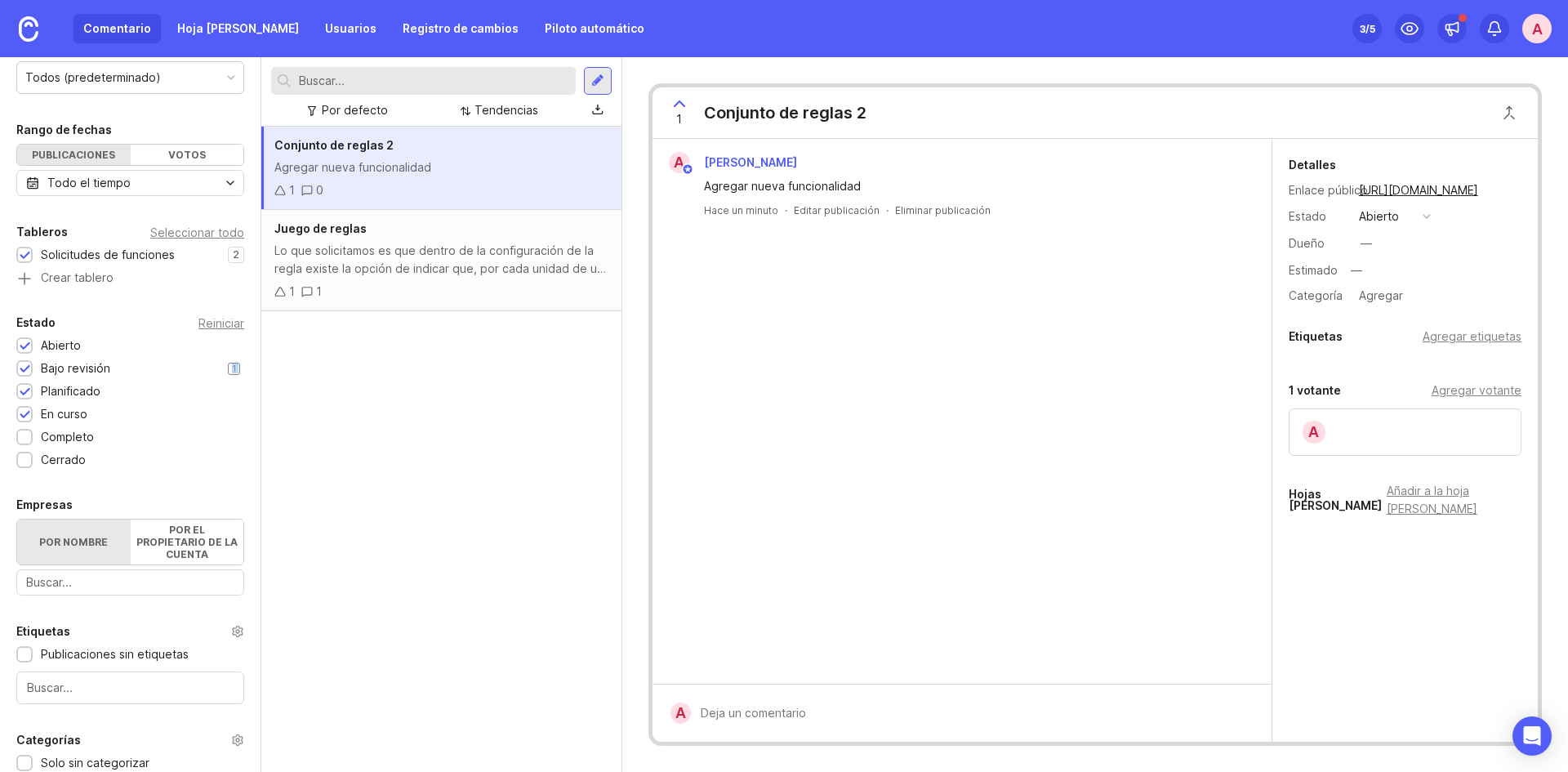
drag, startPoint x: 102, startPoint y: 393, endPoint x: 104, endPoint y: 367, distance: 26.1
click at [104, 367] on div "Estado Reiniciar Abierto 1 Bajo revisión 1 Planificado 1 En curso 1 Completo 1 …" at bounding box center [130, 390] width 260 height 156
click at [21, 444] on div at bounding box center [25, 437] width 17 height 17
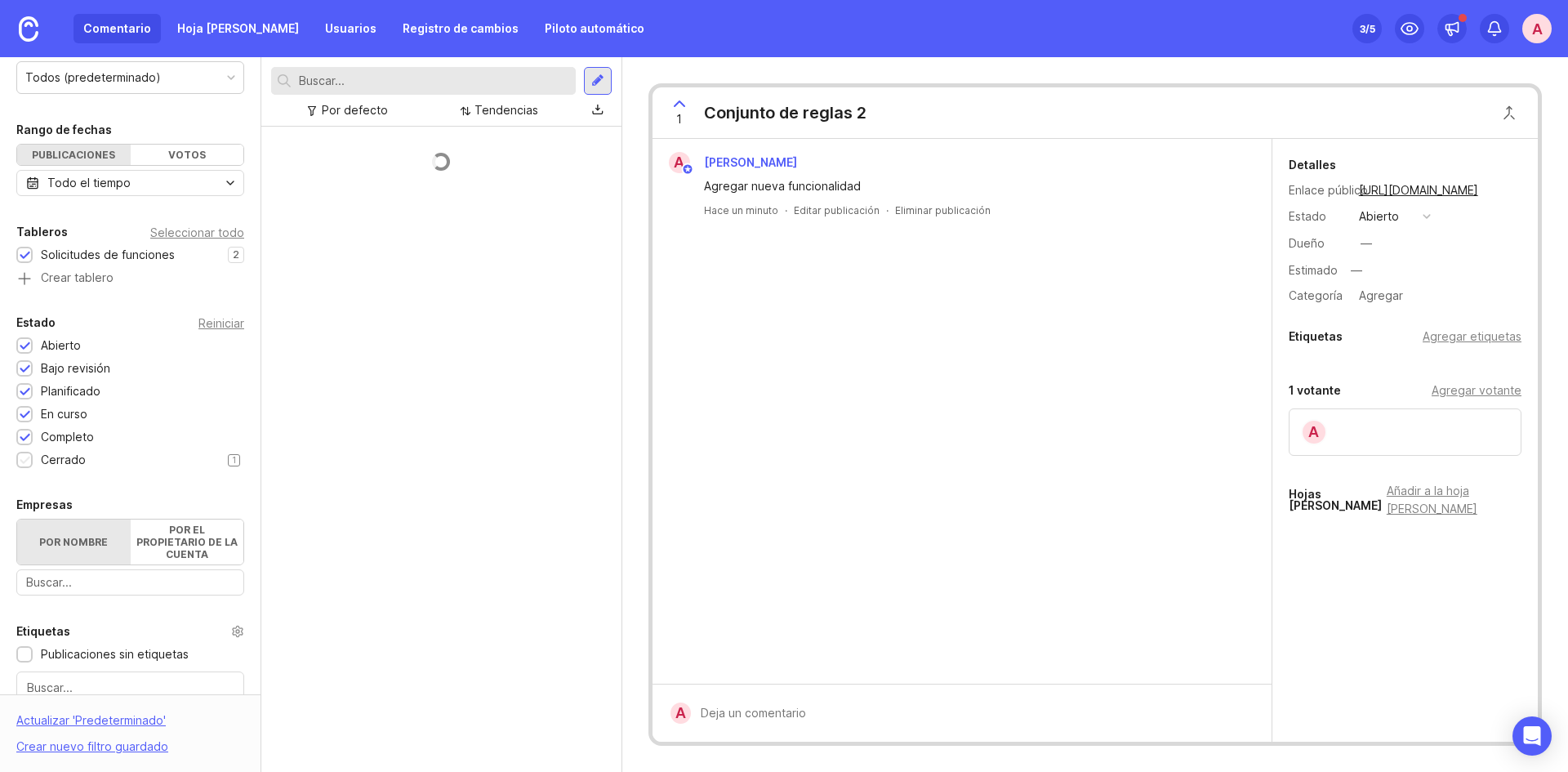
click at [22, 453] on div at bounding box center [25, 460] width 17 height 17
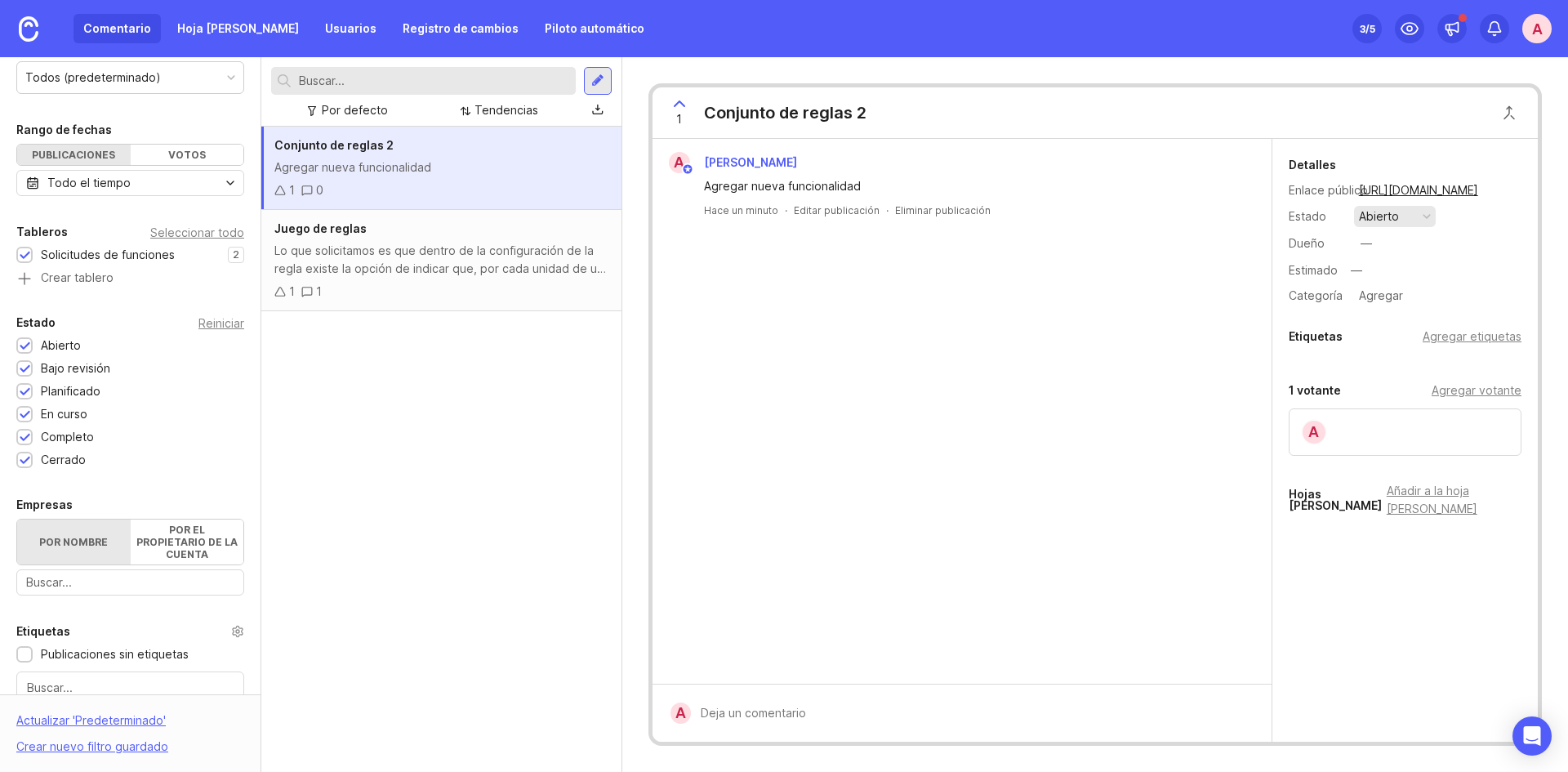
click at [1253, 212] on button "abierto" at bounding box center [1395, 216] width 82 height 21
click at [1253, 272] on div "bajo revisión" at bounding box center [1395, 283] width 65 height 28
